Goal: Information Seeking & Learning: Compare options

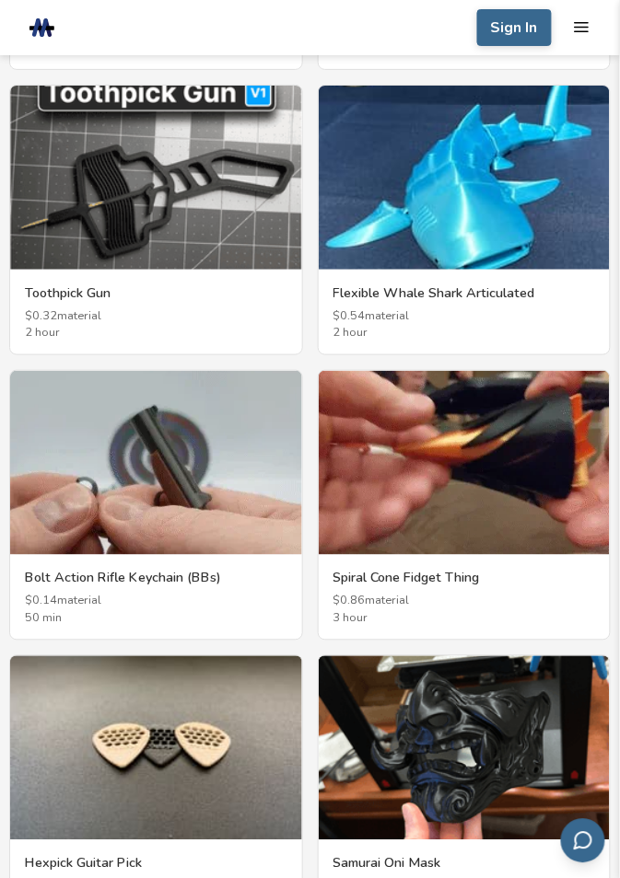
scroll to position [3630, 0]
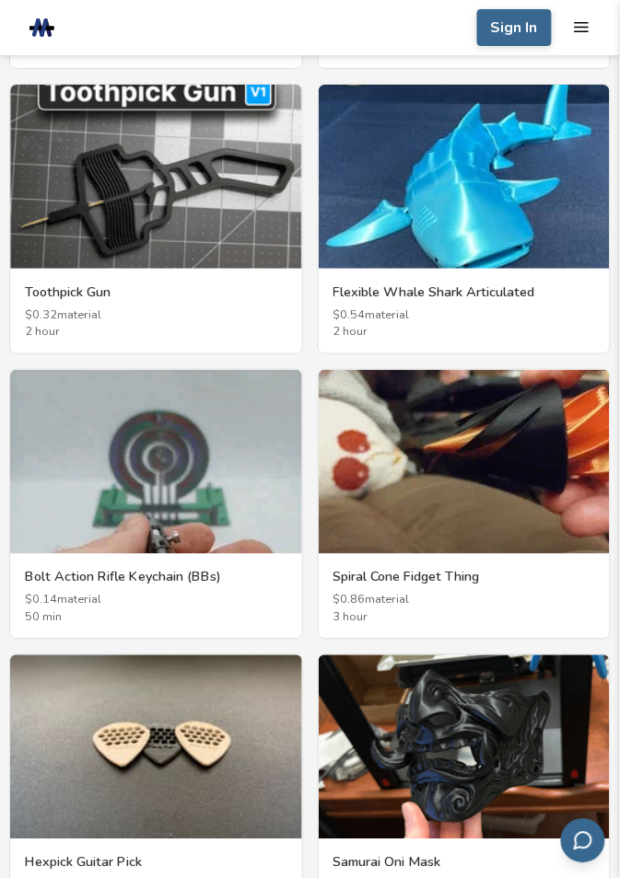
click at [540, 747] on img at bounding box center [465, 747] width 292 height 184
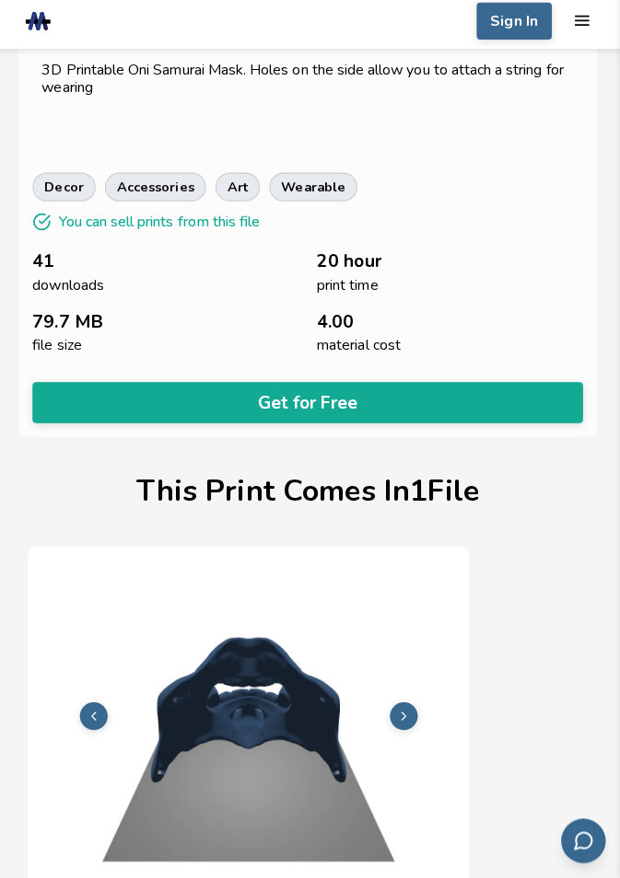
scroll to position [496, 0]
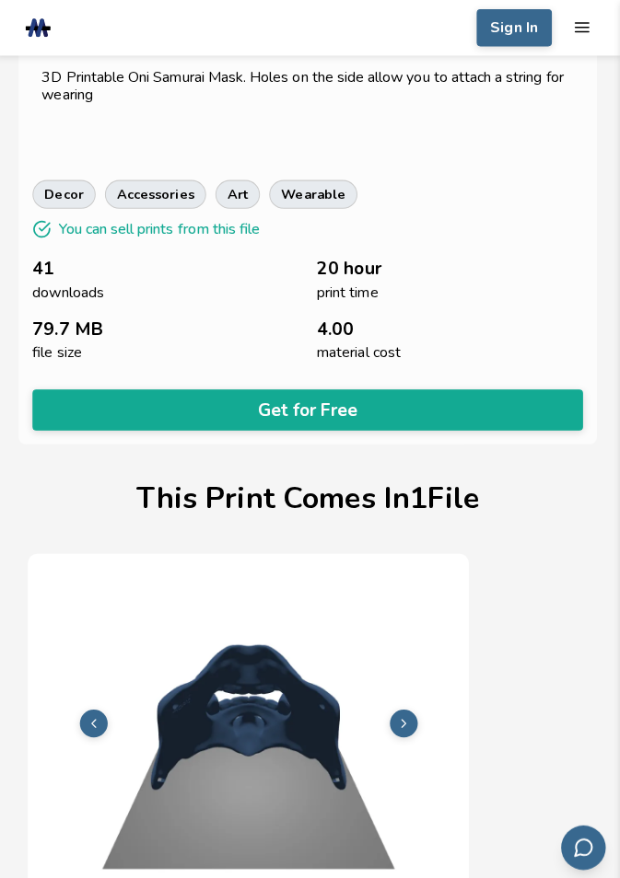
click at [425, 802] on img at bounding box center [250, 716] width 419 height 314
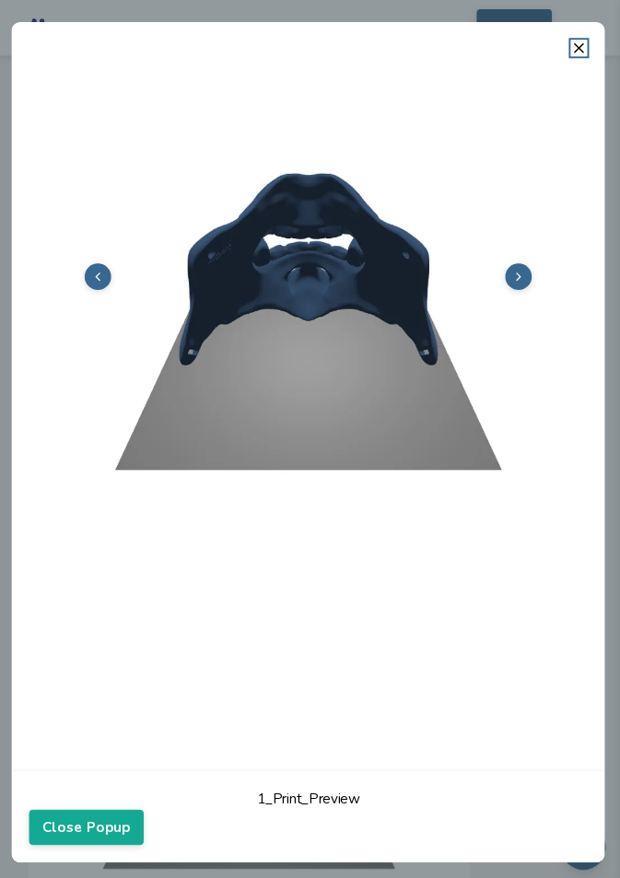
click at [581, 50] on icon at bounding box center [578, 48] width 17 height 17
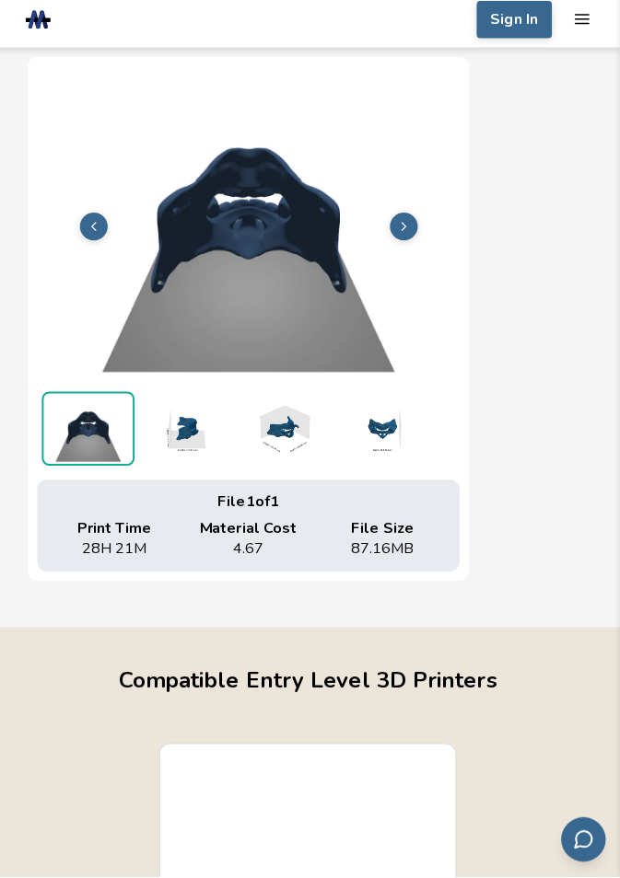
scroll to position [1256, 0]
